Goal: Entertainment & Leisure: Consume media (video, audio)

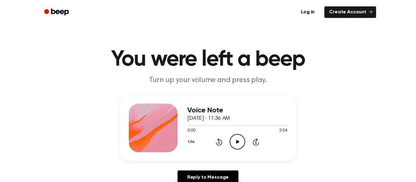
click at [238, 139] on icon "Play Audio" at bounding box center [238, 142] width 16 height 16
click at [238, 139] on icon "Pause Audio" at bounding box center [238, 142] width 16 height 16
click at [236, 142] on icon at bounding box center [237, 142] width 3 height 4
click at [235, 139] on icon "Play Audio" at bounding box center [238, 142] width 16 height 16
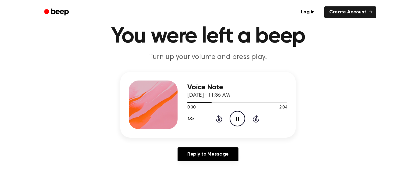
scroll to position [18, 0]
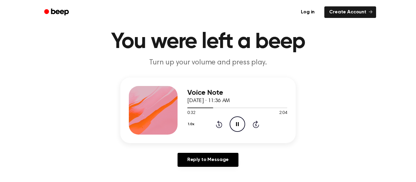
click at [237, 123] on icon "Pause Audio" at bounding box center [238, 125] width 16 height 16
click at [263, 43] on h1 "You were left a beep" at bounding box center [208, 42] width 312 height 22
click at [238, 127] on icon "Play Audio" at bounding box center [238, 125] width 16 height 16
click at [238, 126] on icon "Pause Audio" at bounding box center [238, 125] width 16 height 16
click at [238, 126] on icon "Play Audio" at bounding box center [238, 125] width 16 height 16
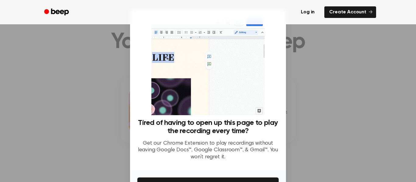
click at [238, 126] on h3 "Tired of having to open up this page to play the recording every time?" at bounding box center [207, 127] width 141 height 16
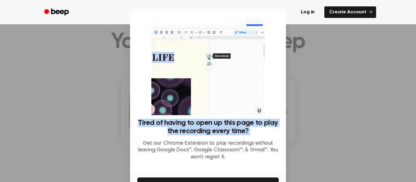
scroll to position [39, 0]
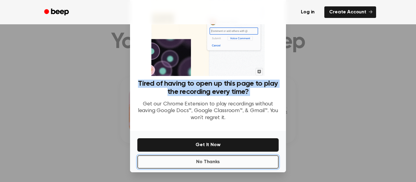
click at [181, 162] on button "No Thanks" at bounding box center [207, 162] width 141 height 13
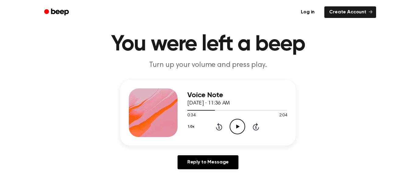
scroll to position [0, 0]
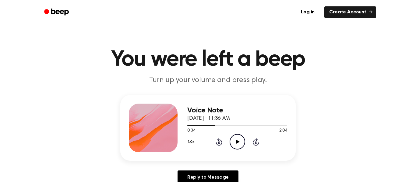
click at [231, 143] on icon "Play Audio" at bounding box center [238, 142] width 16 height 16
click at [235, 143] on icon "Pause Audio" at bounding box center [238, 142] width 16 height 16
click at [242, 141] on icon "Play Audio" at bounding box center [238, 142] width 16 height 16
click at [242, 141] on icon "Pause Audio" at bounding box center [238, 142] width 16 height 16
click at [242, 141] on icon "Play Audio" at bounding box center [238, 142] width 16 height 16
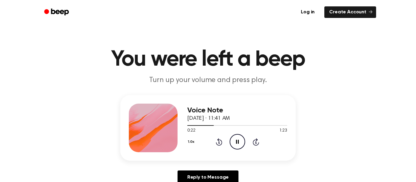
click at [242, 141] on icon "Pause Audio" at bounding box center [238, 142] width 16 height 16
click at [242, 141] on icon "Play Audio" at bounding box center [238, 142] width 16 height 16
click at [236, 142] on icon at bounding box center [237, 142] width 3 height 4
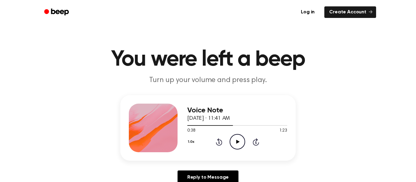
click at [231, 137] on icon "Play Audio" at bounding box center [238, 142] width 16 height 16
click at [236, 142] on icon at bounding box center [237, 142] width 3 height 4
